Goal: Task Accomplishment & Management: Use online tool/utility

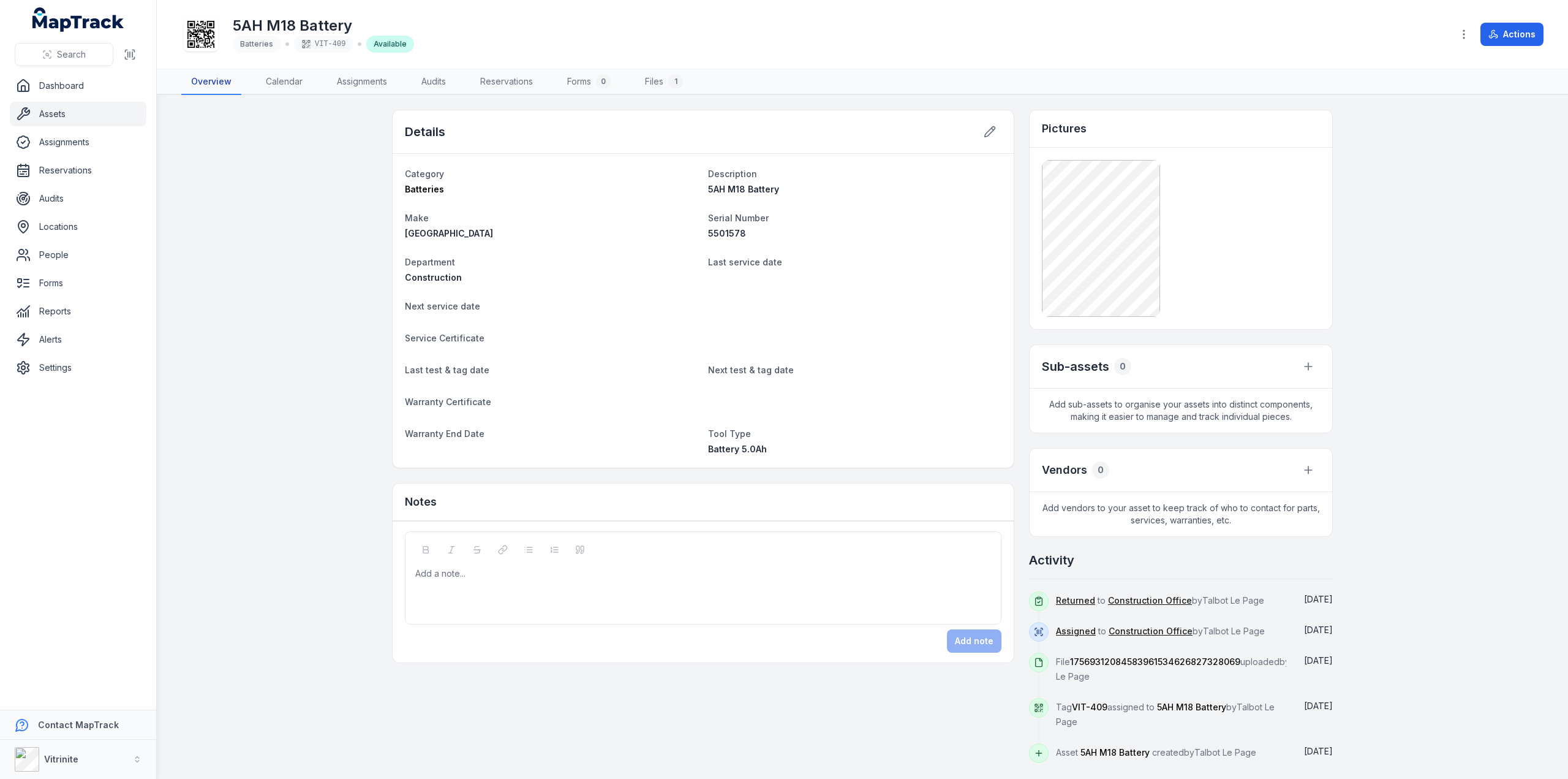
click at [192, 80] on link "Overview" at bounding box center [211, 82] width 60 height 25
click at [41, 113] on link "Assets" at bounding box center [78, 114] width 137 height 24
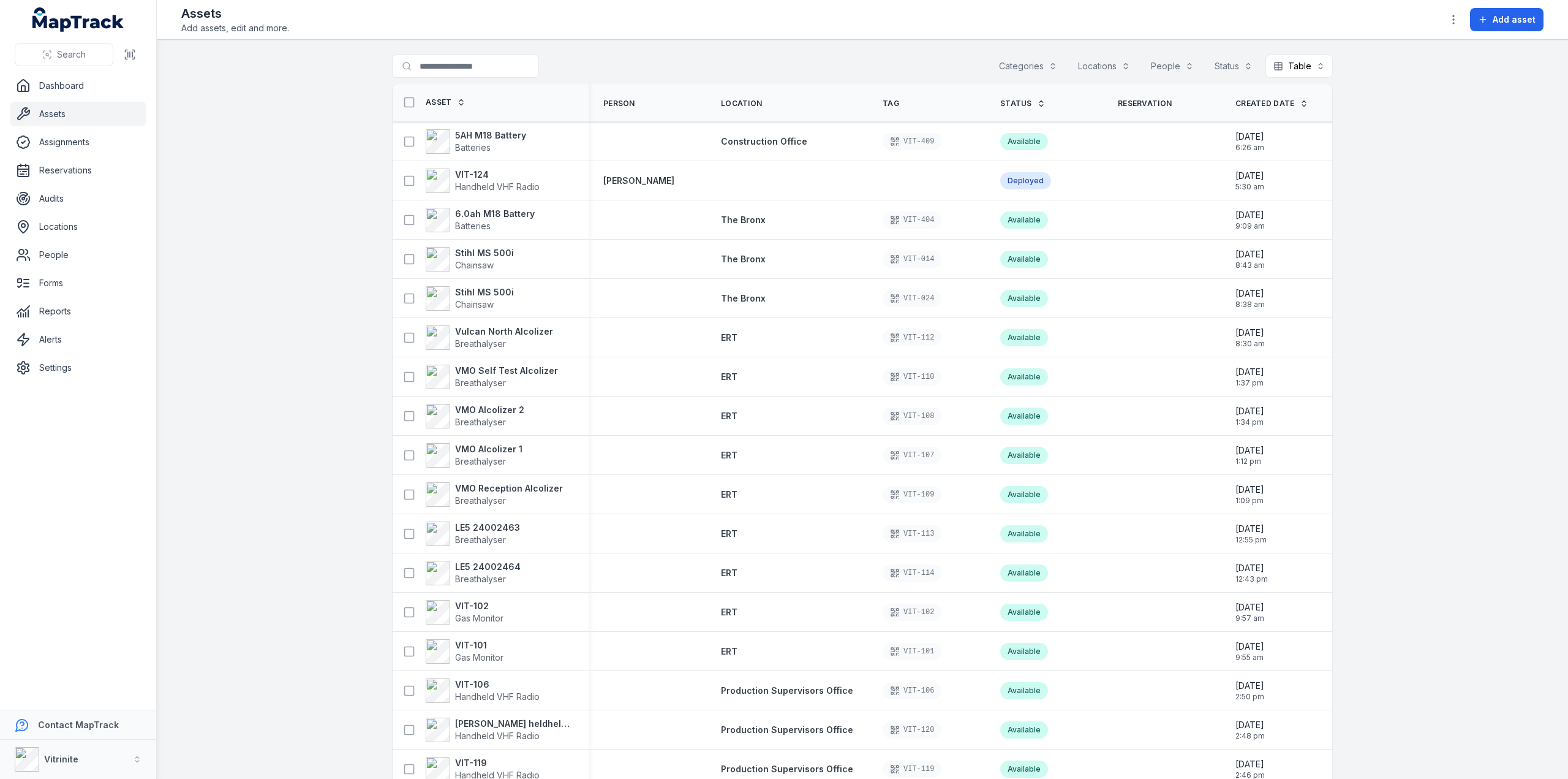
click at [1037, 100] on icon at bounding box center [1041, 103] width 8 height 8
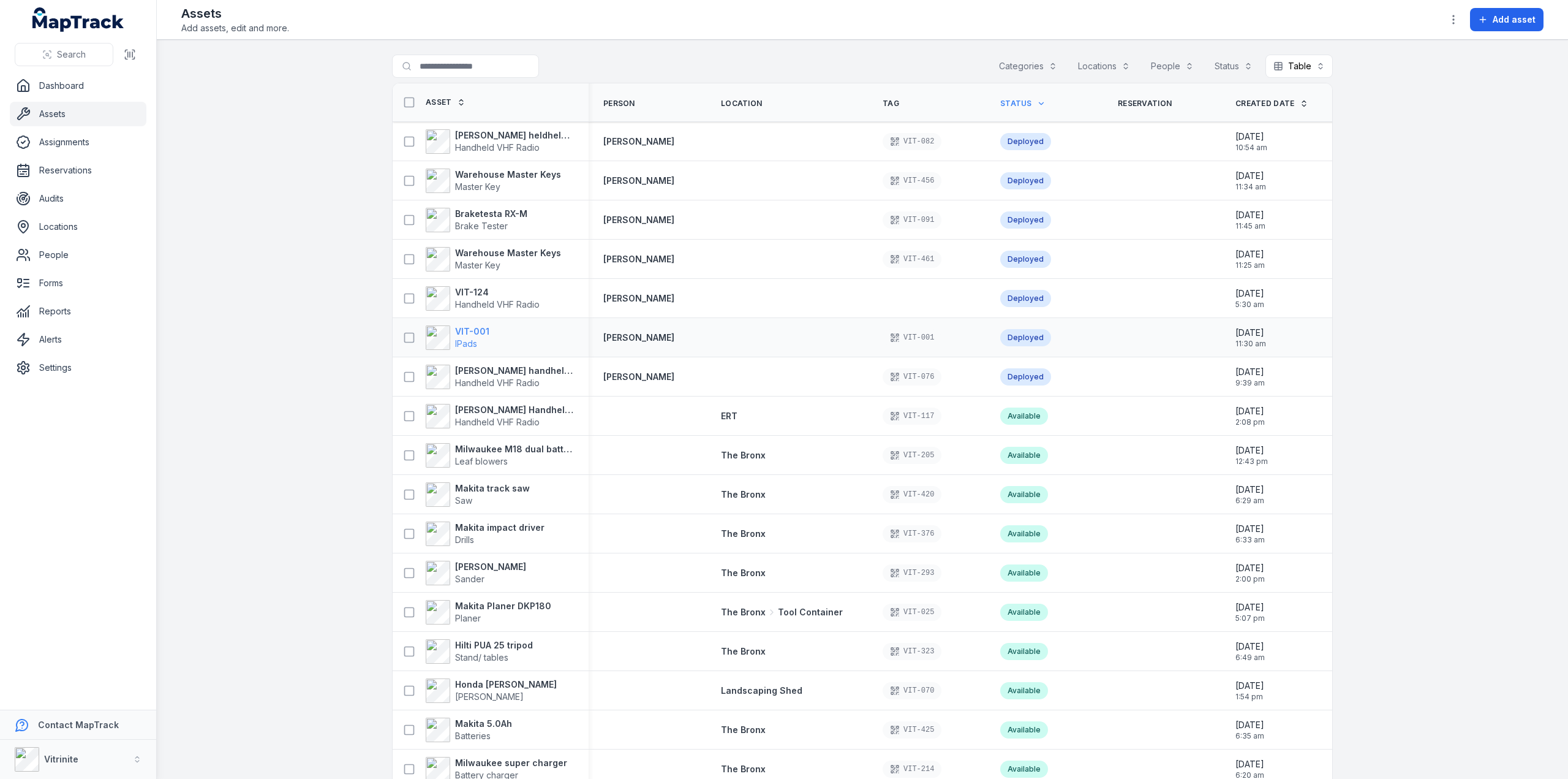
click at [467, 332] on strong "VIT-001" at bounding box center [472, 331] width 34 height 12
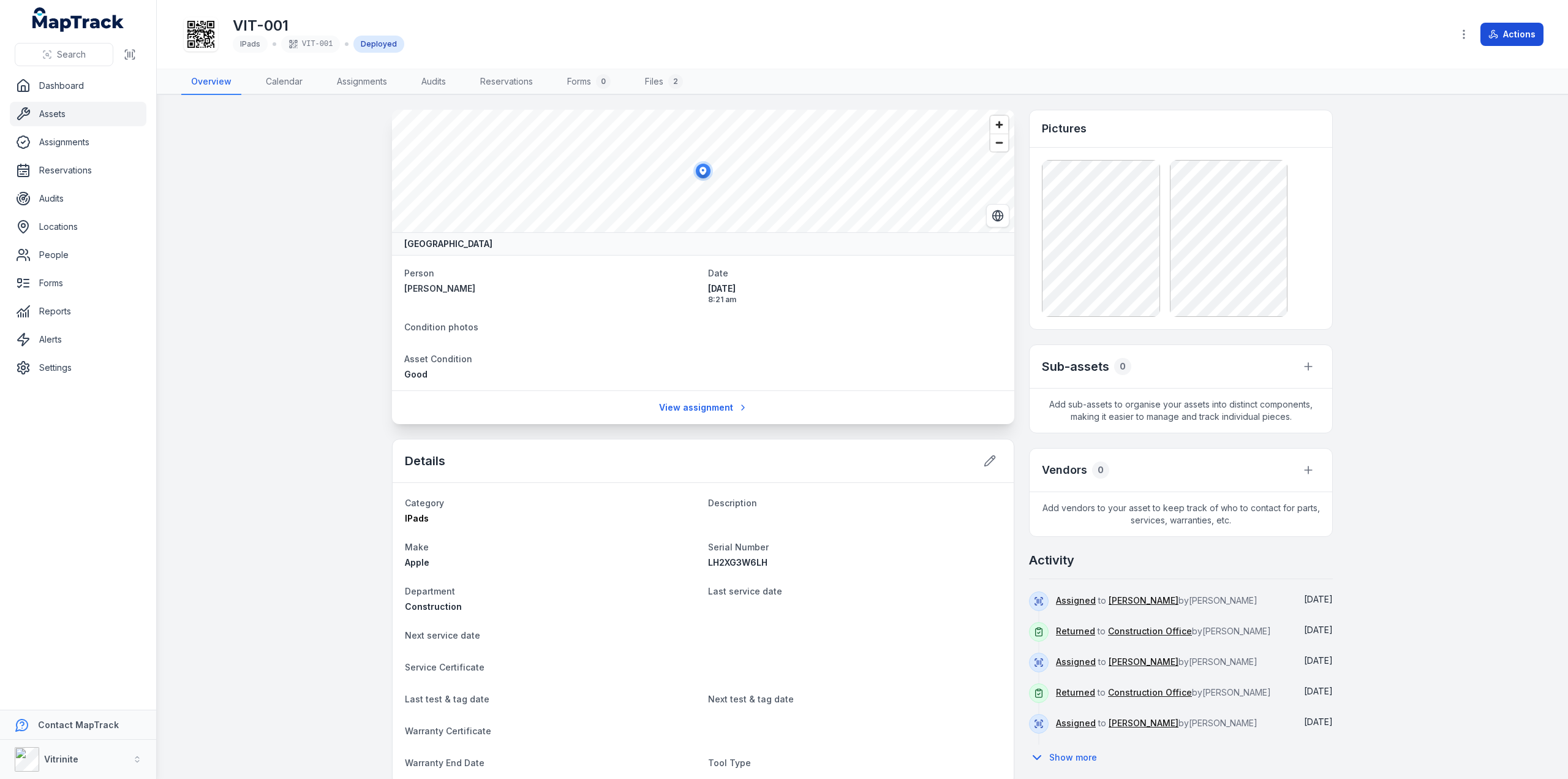
click at [1503, 25] on button "Actions" at bounding box center [1511, 34] width 63 height 24
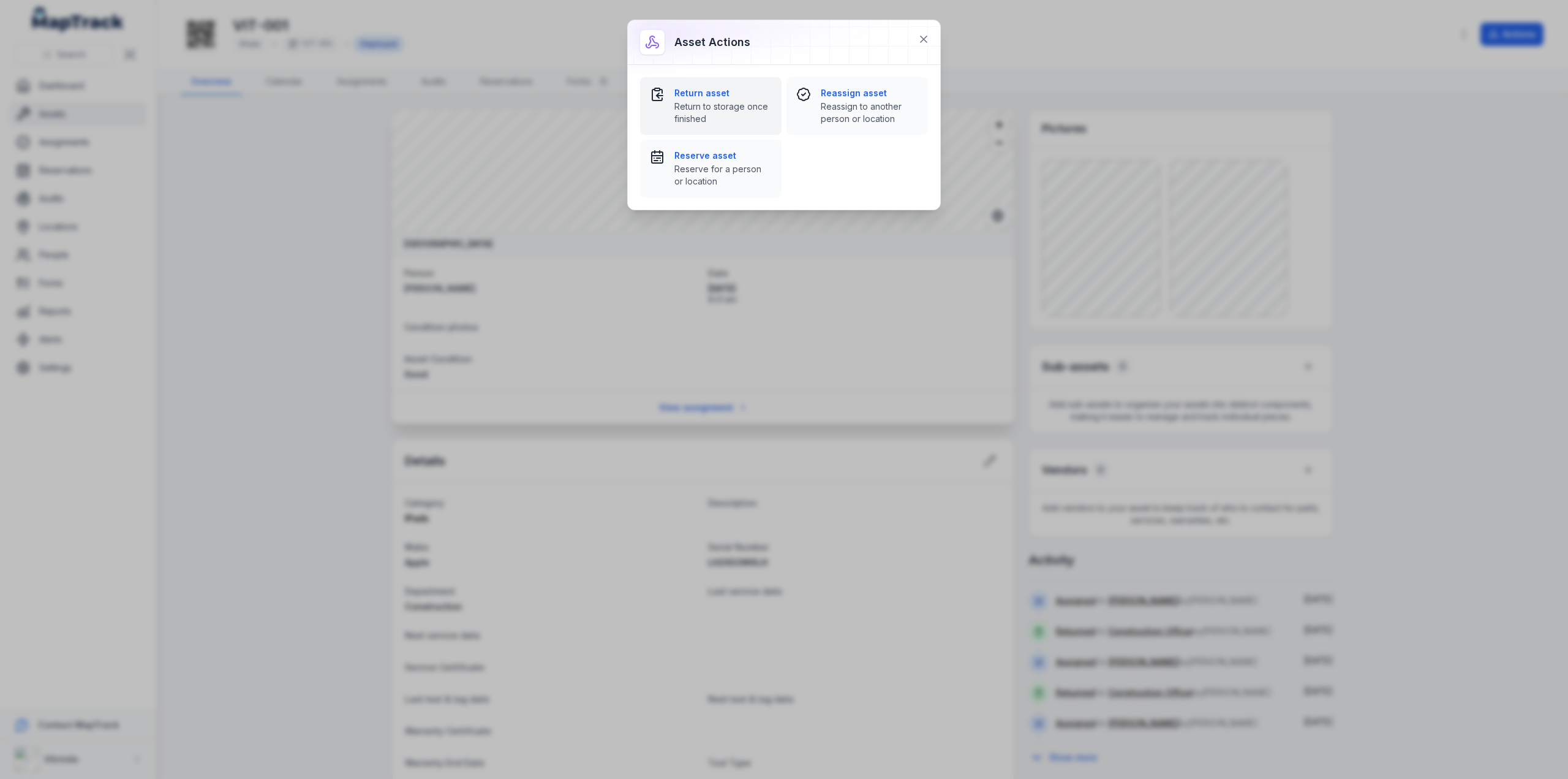
click at [703, 104] on span "Return to storage once finished" at bounding box center [723, 113] width 97 height 24
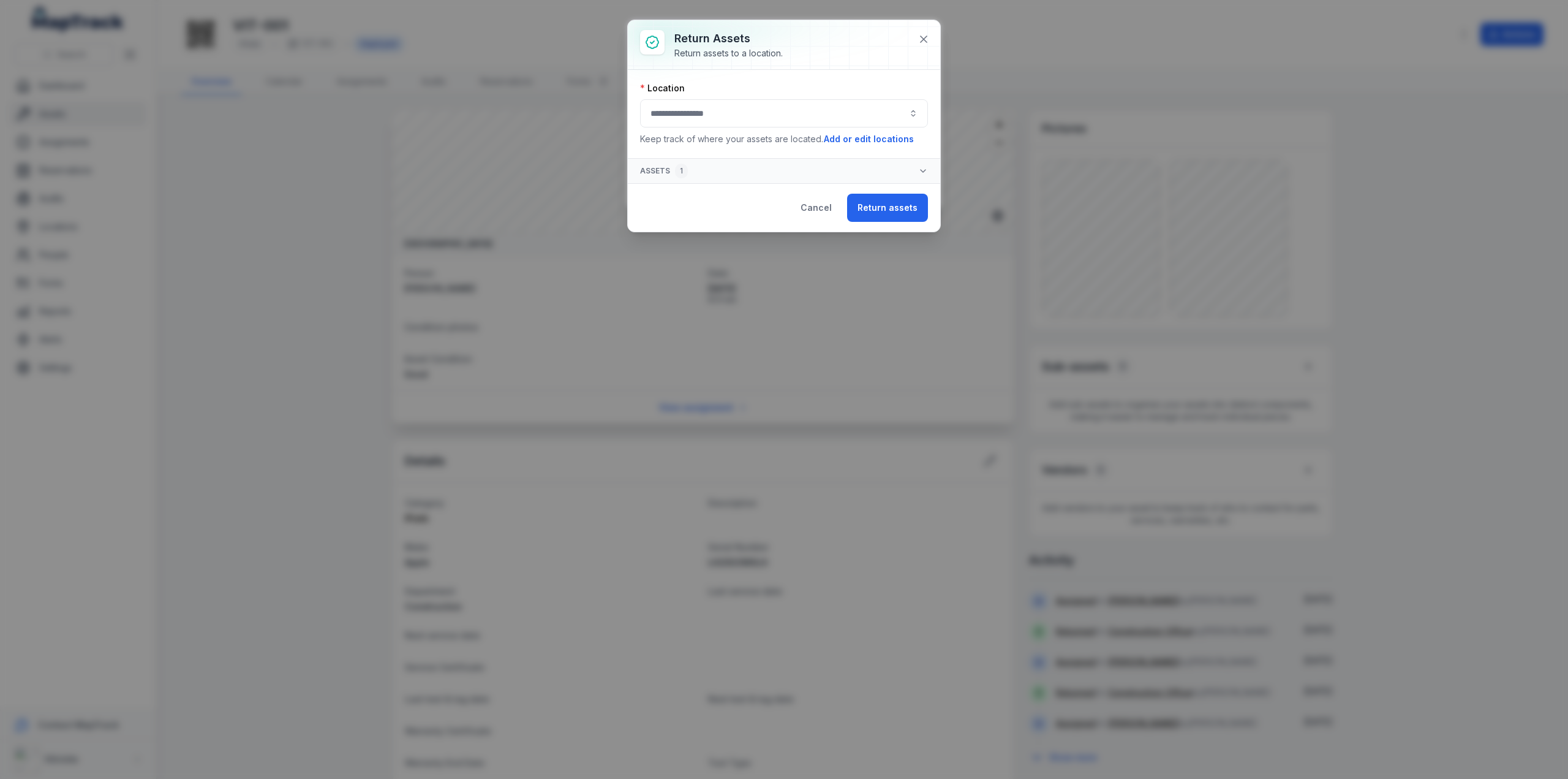
click at [671, 117] on button "button" at bounding box center [784, 113] width 288 height 28
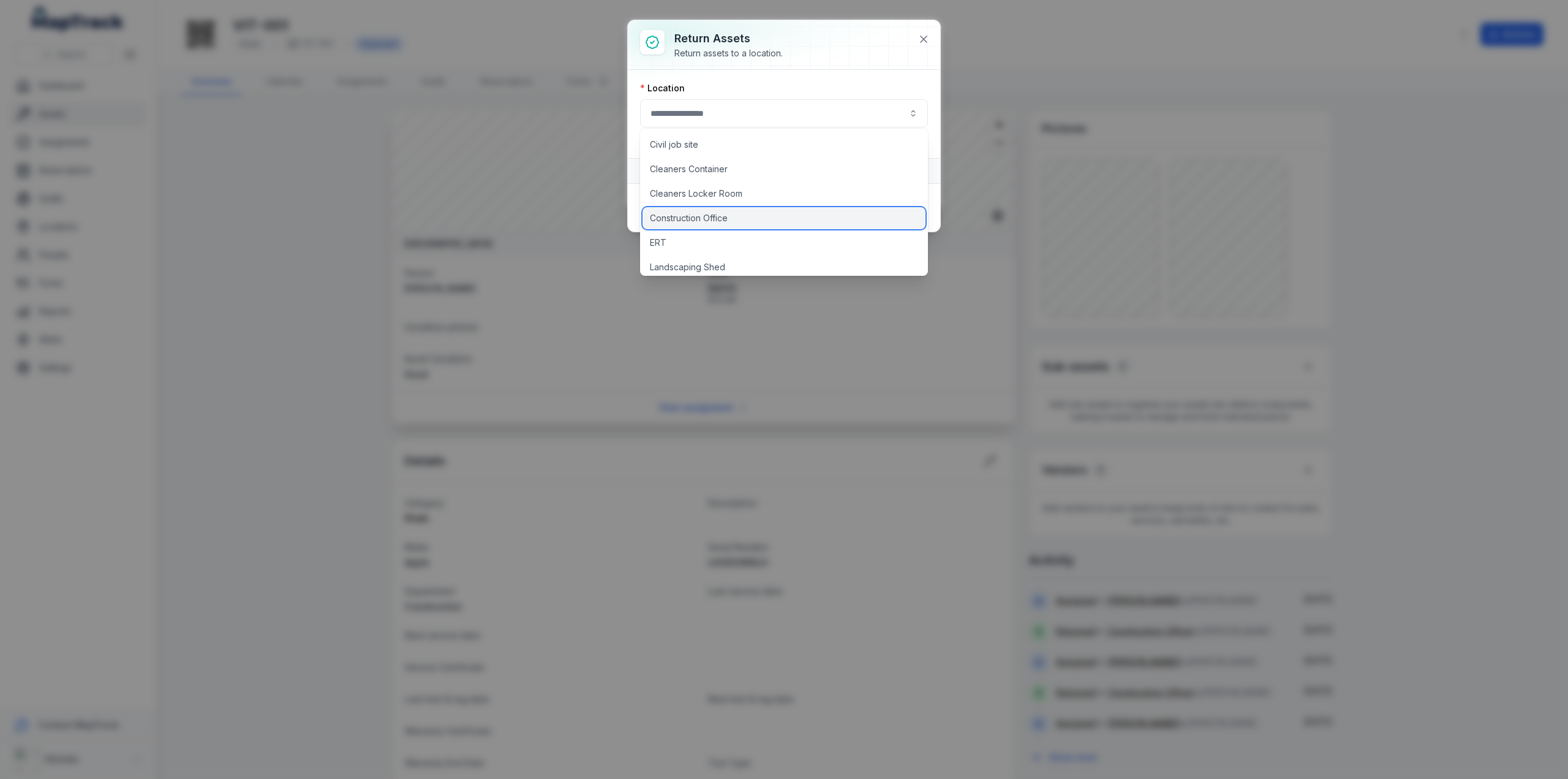
click at [698, 213] on span "Construction Office" at bounding box center [689, 218] width 78 height 12
type input "**********"
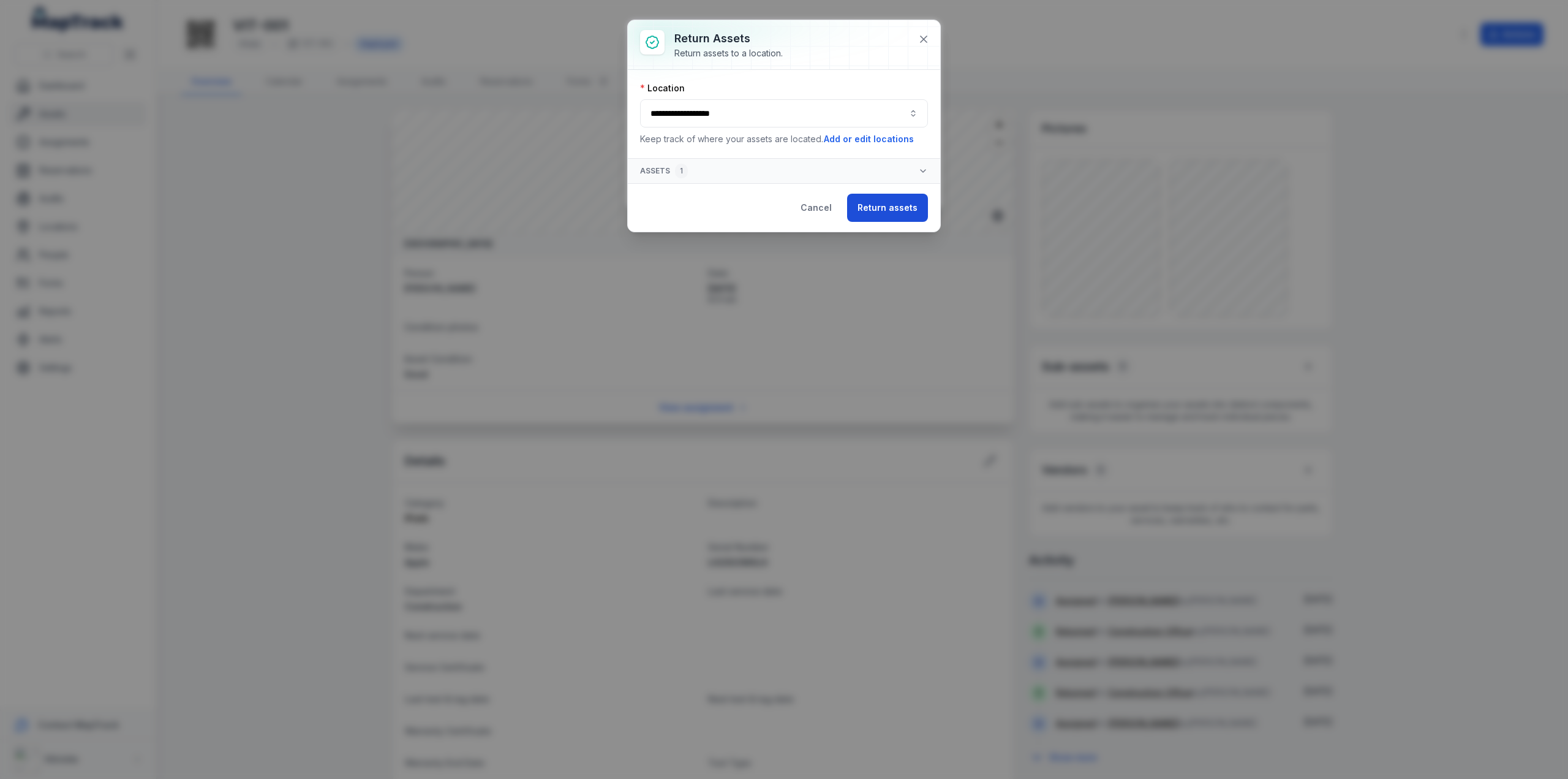
click at [887, 197] on button "Return assets" at bounding box center [887, 208] width 81 height 28
